Goal: Task Accomplishment & Management: Use online tool/utility

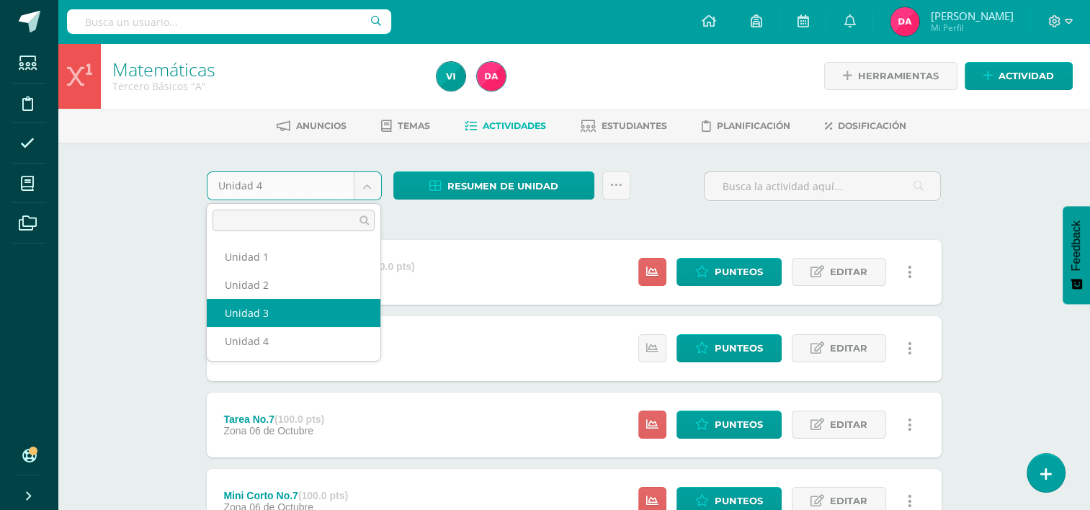
select select "Unidad 3"
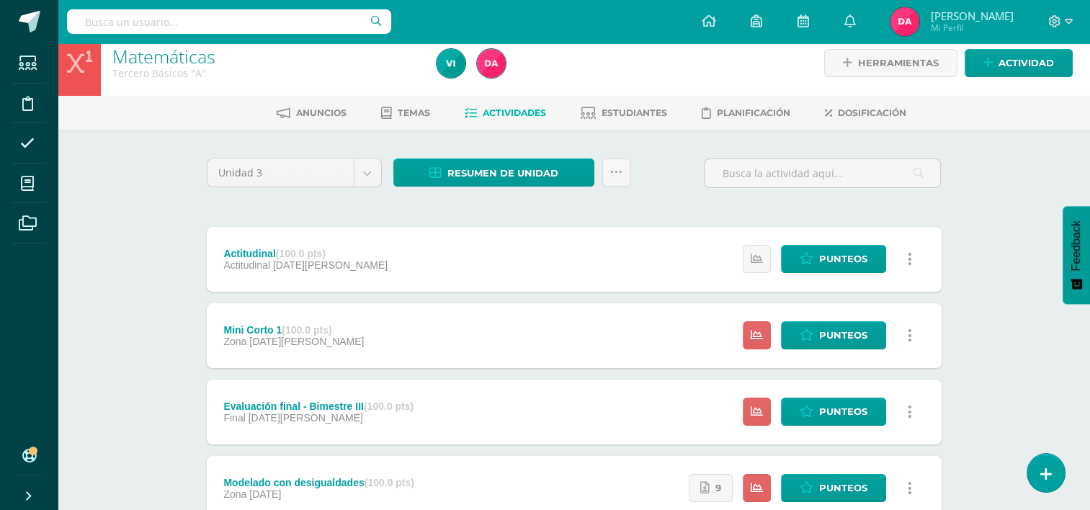
scroll to position [59, 0]
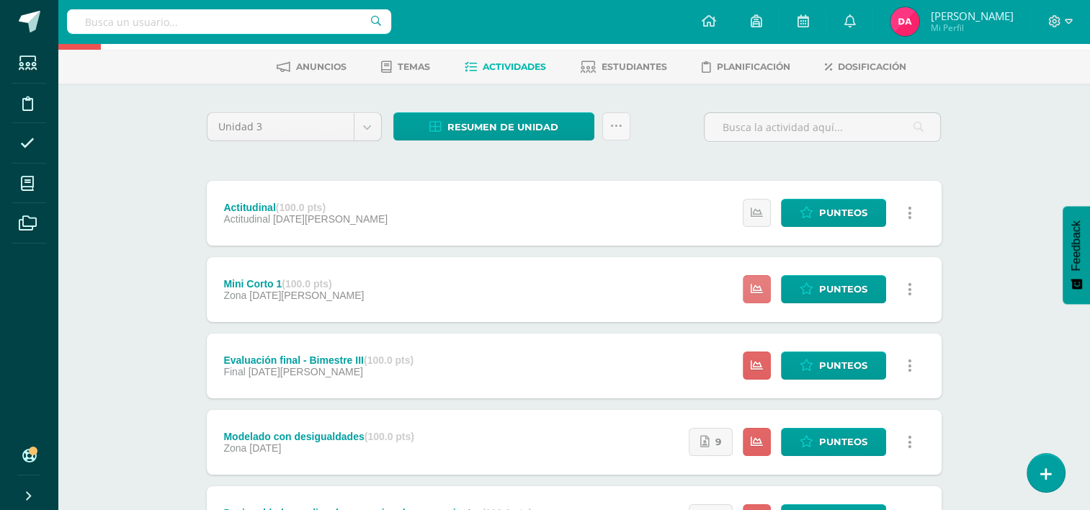
click at [761, 300] on link at bounding box center [757, 289] width 28 height 28
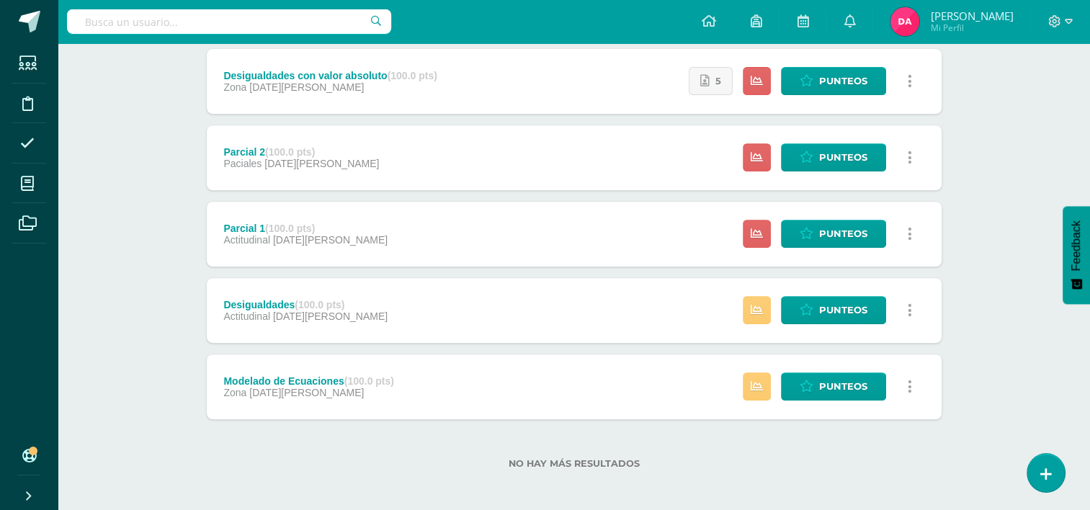
scroll to position [578, 0]
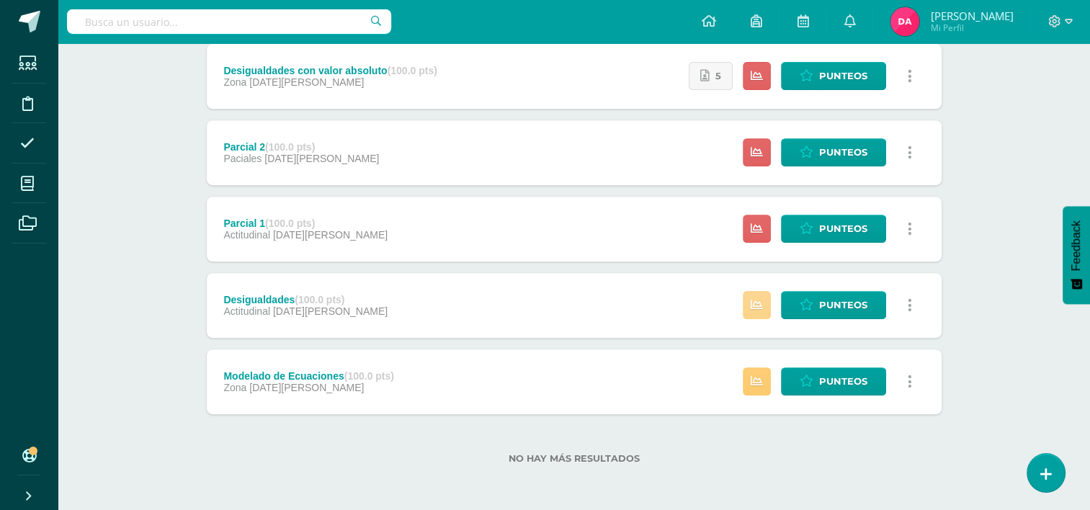
click at [752, 297] on link at bounding box center [757, 305] width 28 height 28
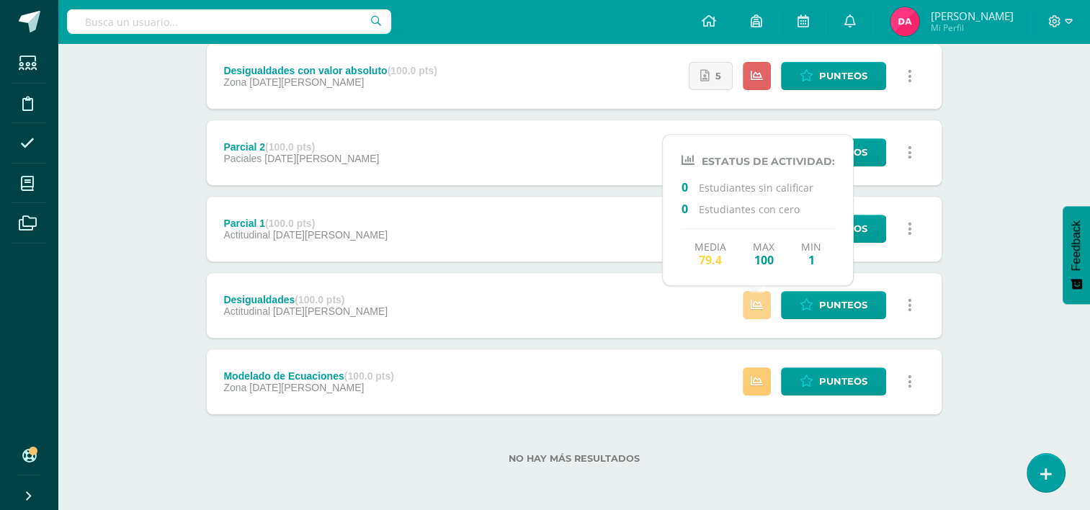
click at [752, 297] on link at bounding box center [757, 305] width 28 height 28
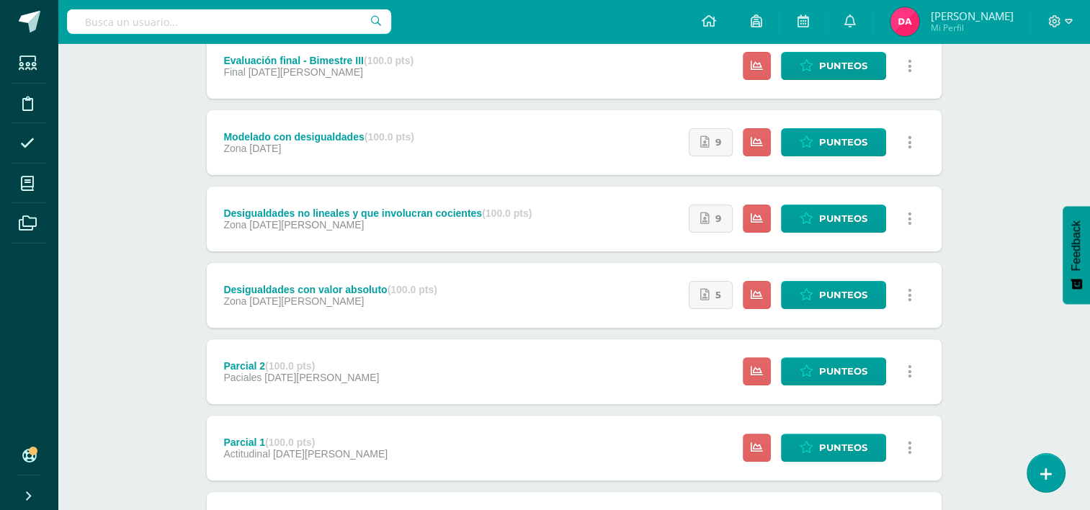
scroll to position [358, 0]
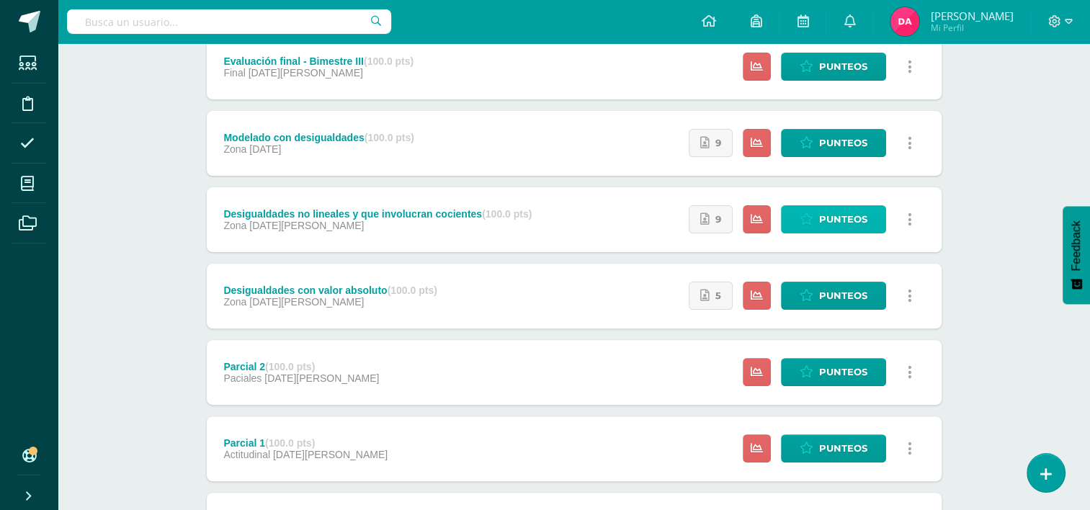
click at [833, 226] on span "Punteos" at bounding box center [843, 219] width 48 height 27
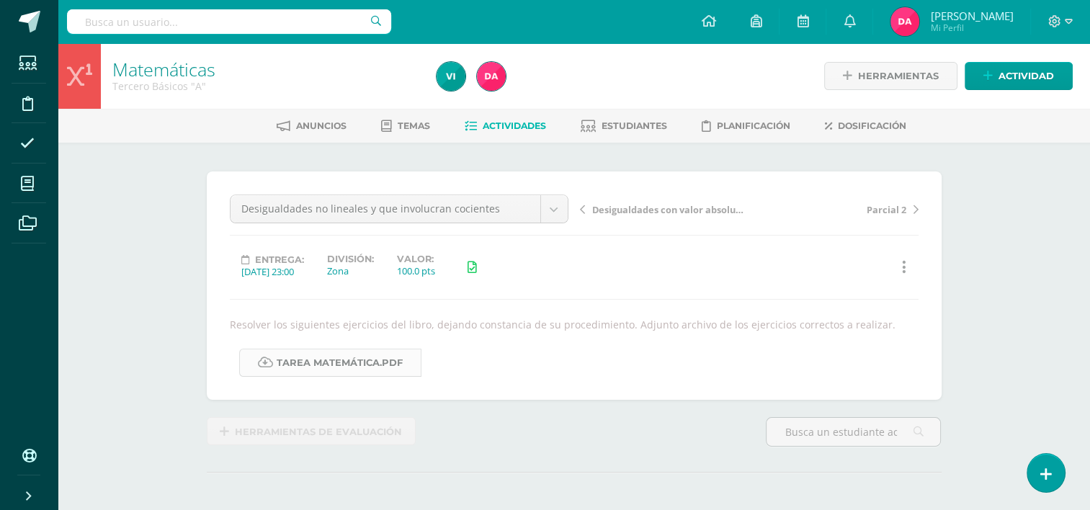
click at [368, 366] on link "Tarea Matemática.pdf" at bounding box center [330, 363] width 182 height 28
